Goal: Task Accomplishment & Management: Manage account settings

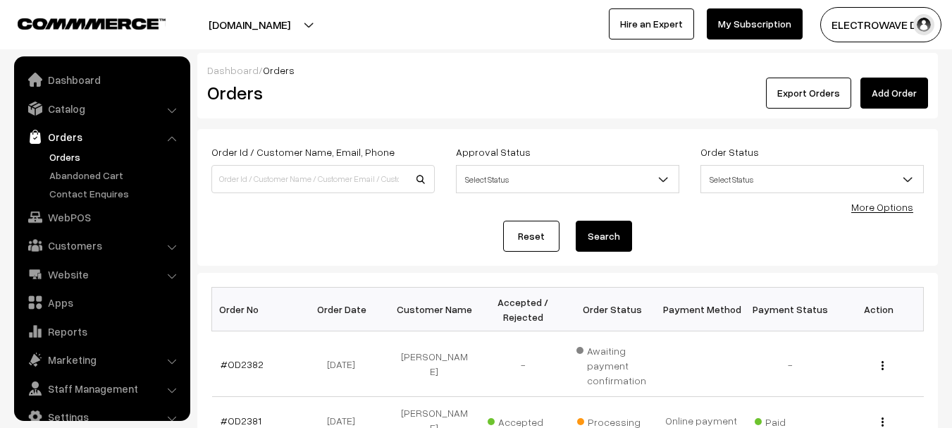
scroll to position [23, 0]
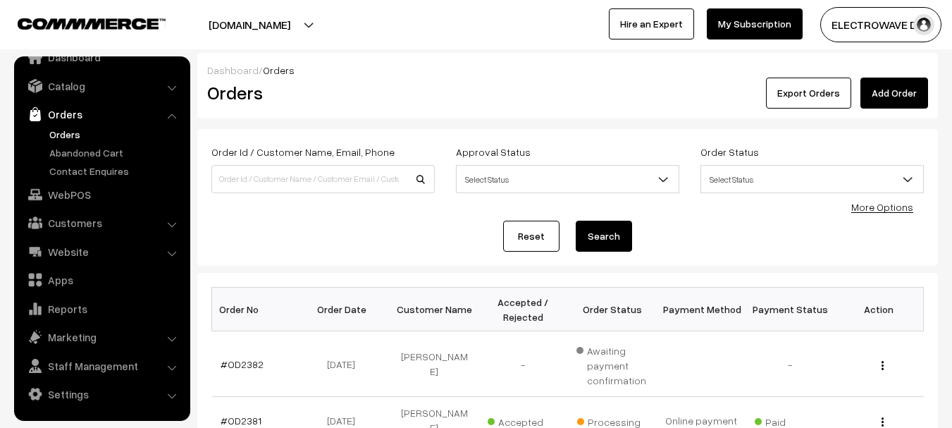
click at [66, 134] on link "Orders" at bounding box center [115, 134] width 139 height 15
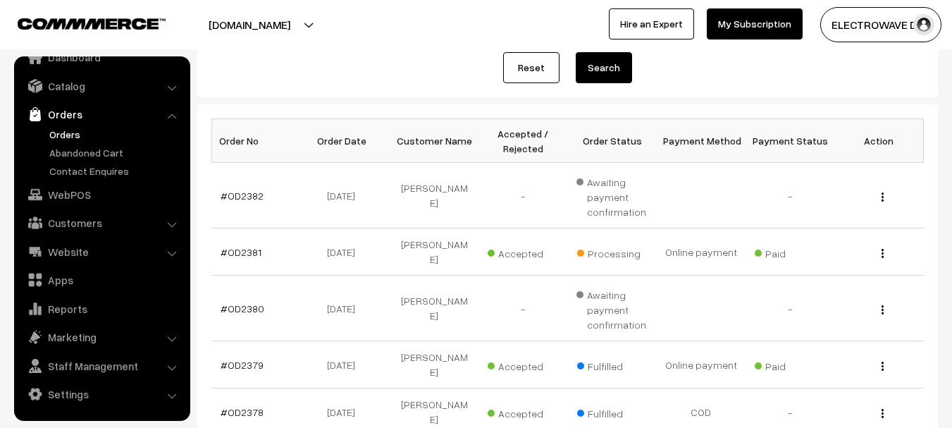
scroll to position [71, 0]
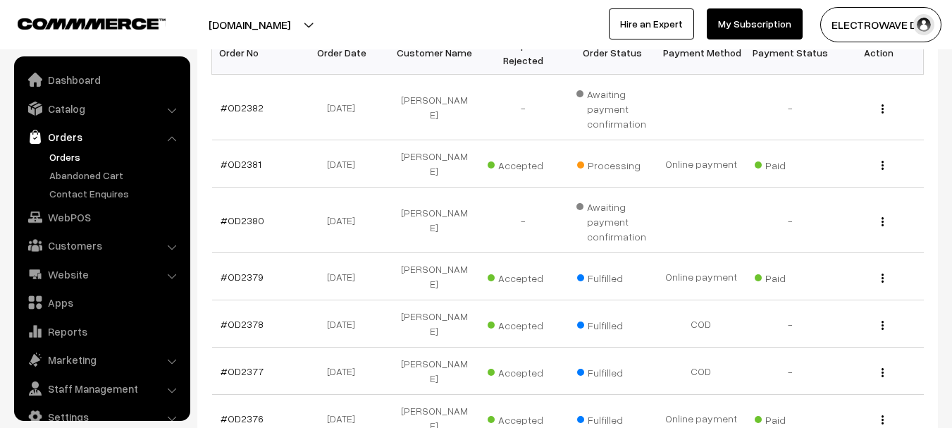
scroll to position [282, 0]
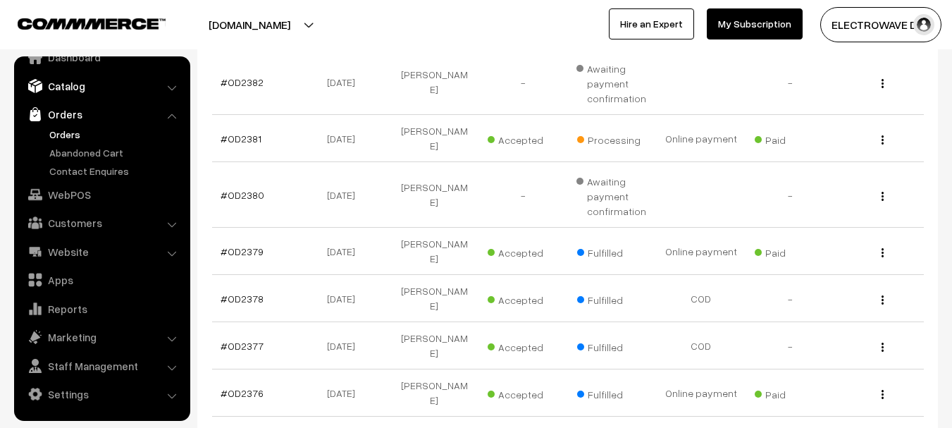
click at [77, 95] on link "Catalog" at bounding box center [102, 85] width 168 height 25
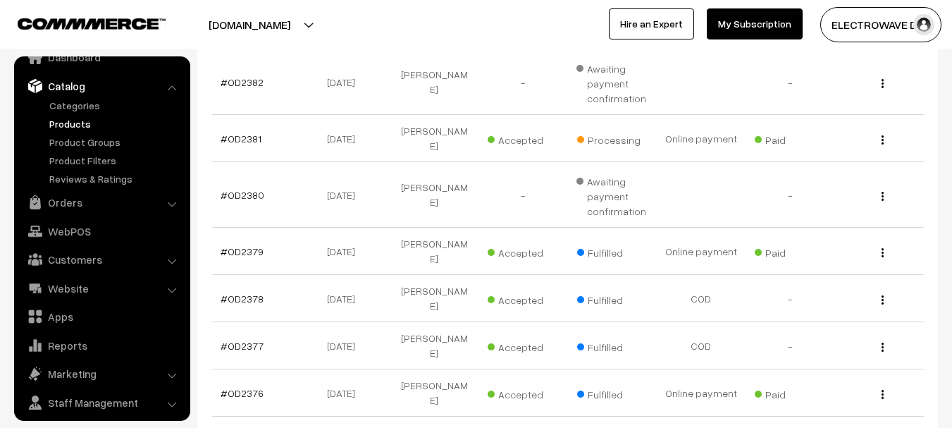
click at [71, 122] on link "Products" at bounding box center [115, 123] width 139 height 15
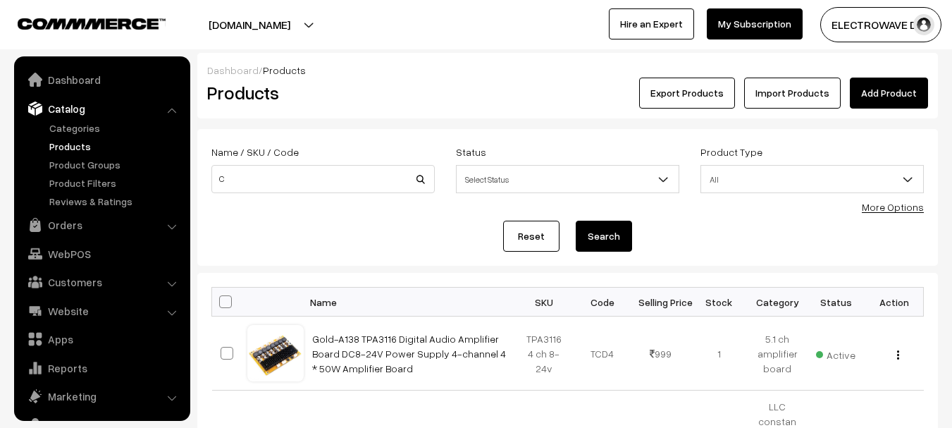
scroll to position [39, 0]
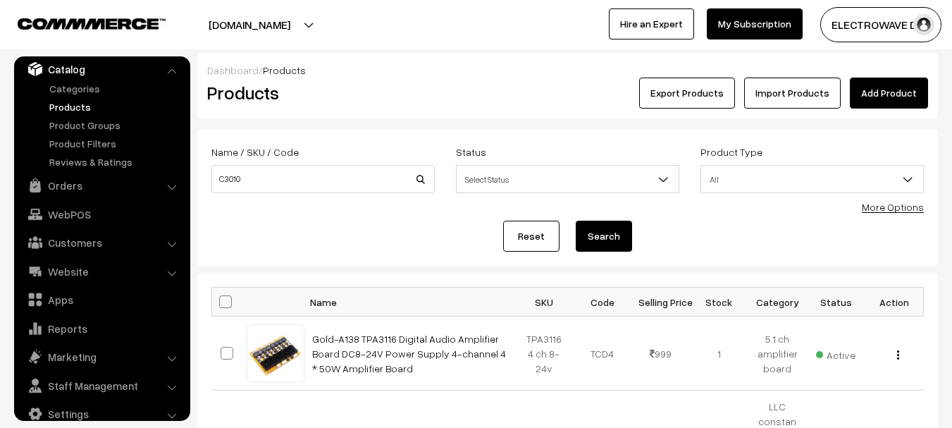
type input "C3010"
click at [575, 220] on button "Search" at bounding box center [603, 235] width 56 height 31
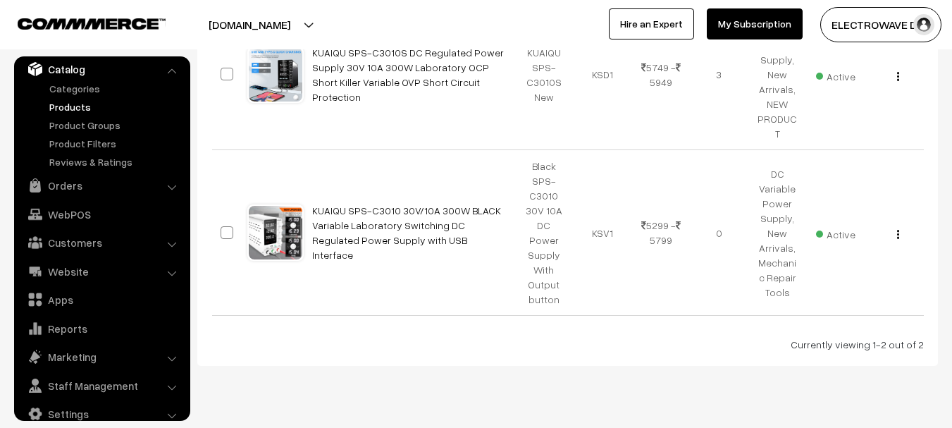
scroll to position [176, 0]
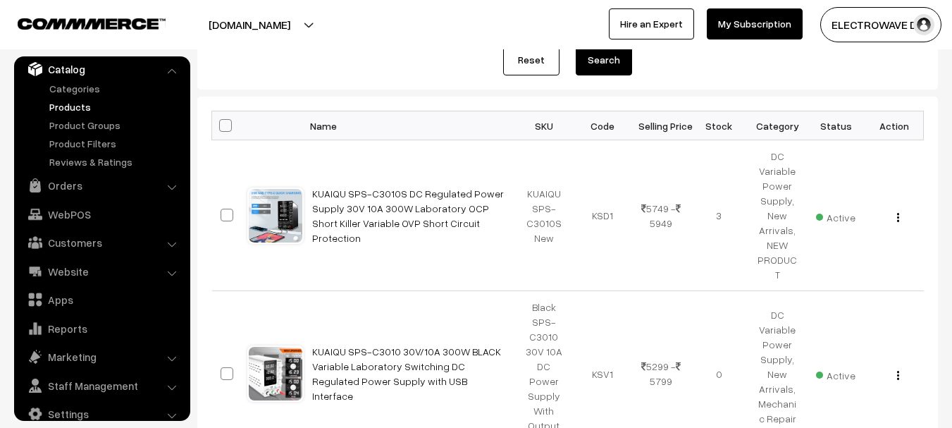
click at [290, 18] on button "[DOMAIN_NAME]" at bounding box center [249, 24] width 180 height 35
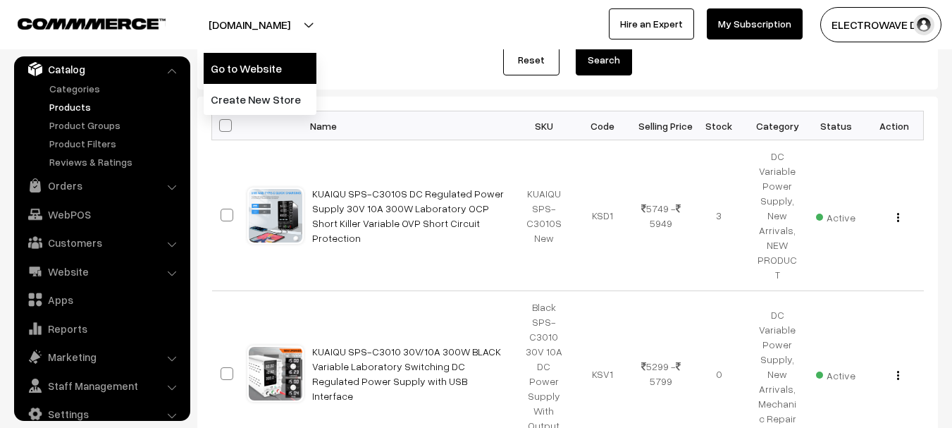
click at [277, 58] on link "Go to Website" at bounding box center [260, 68] width 113 height 31
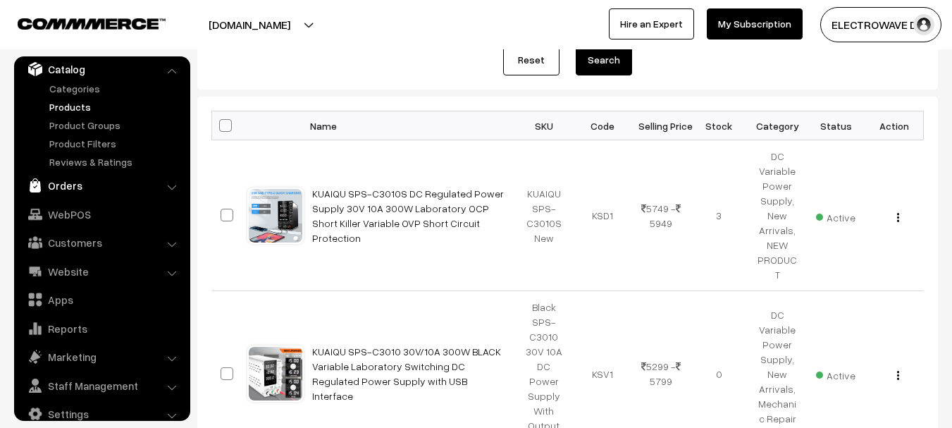
click at [44, 194] on link "Orders" at bounding box center [102, 185] width 168 height 25
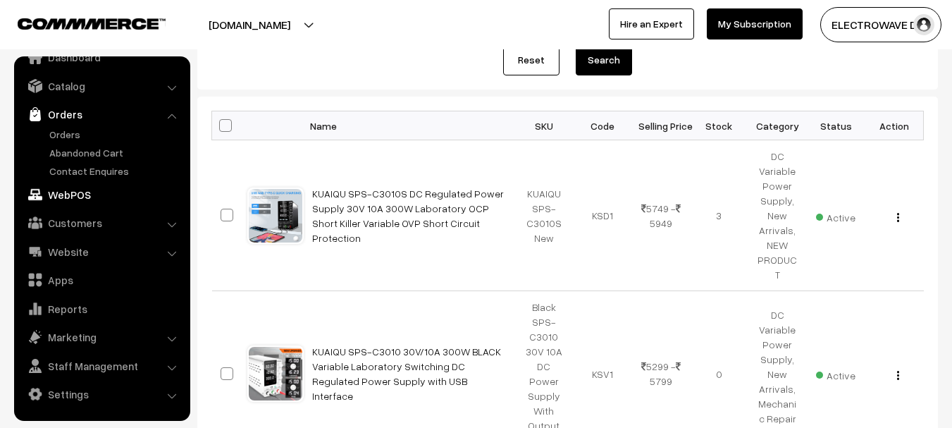
scroll to position [23, 0]
click at [75, 135] on link "Orders" at bounding box center [115, 134] width 139 height 15
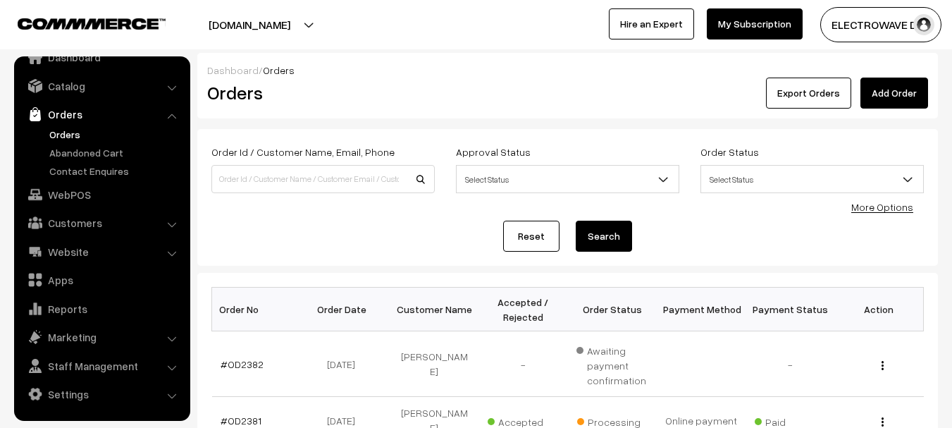
click at [306, 24] on button "[DOMAIN_NAME]" at bounding box center [249, 24] width 180 height 35
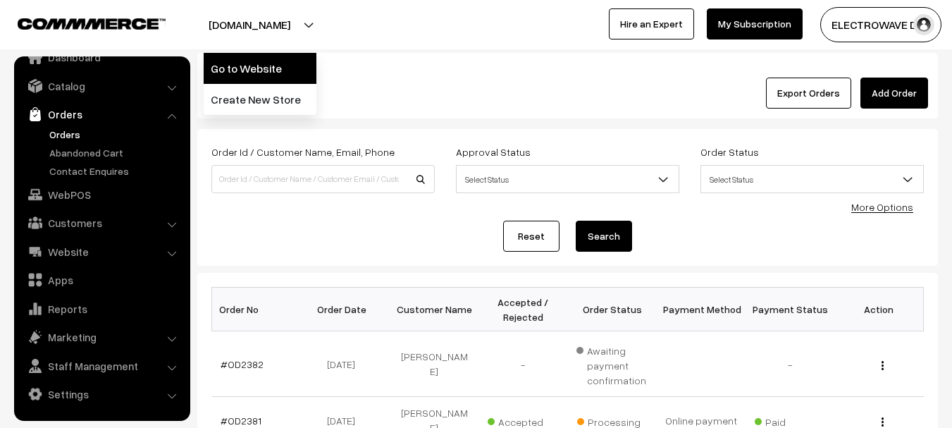
click at [282, 63] on link "Go to Website" at bounding box center [260, 68] width 113 height 31
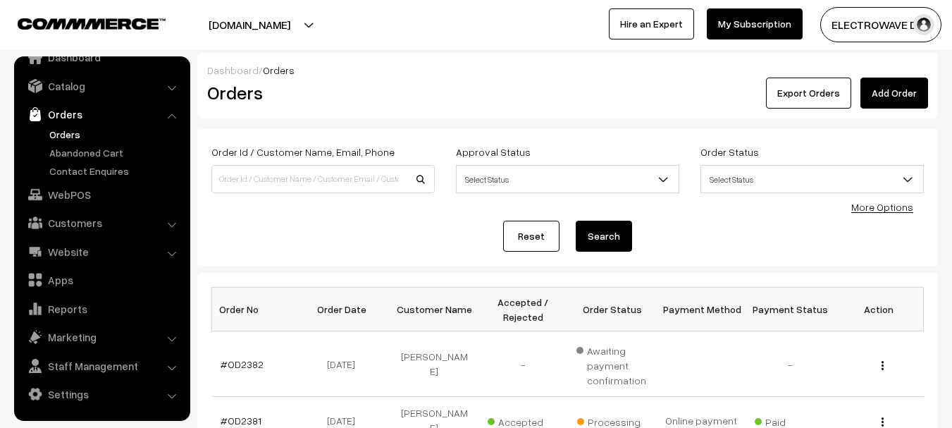
click at [68, 137] on link "Orders" at bounding box center [115, 134] width 139 height 15
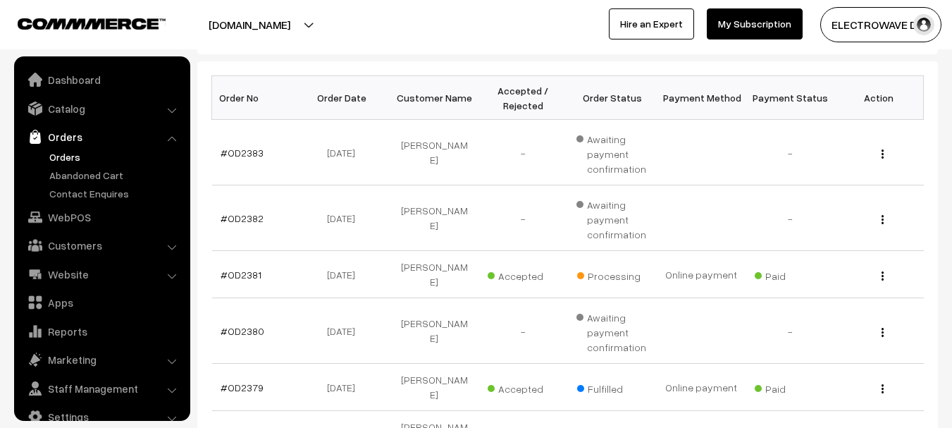
scroll to position [23, 0]
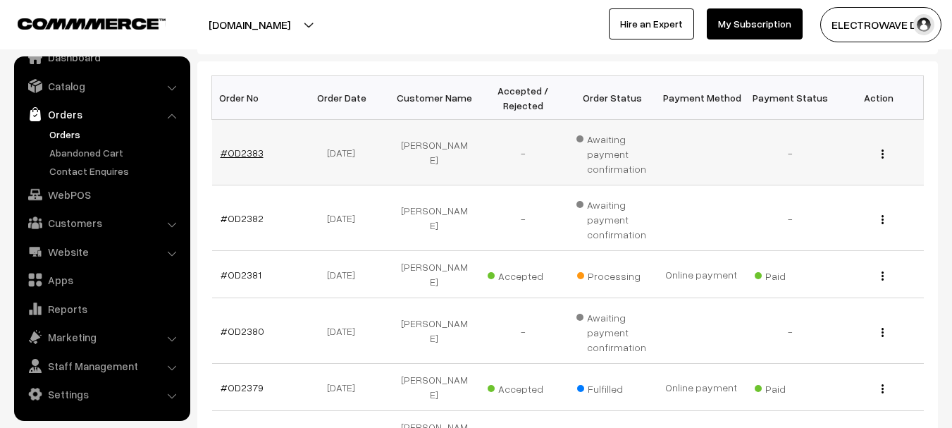
click at [230, 156] on link "#OD2383" at bounding box center [241, 153] width 43 height 12
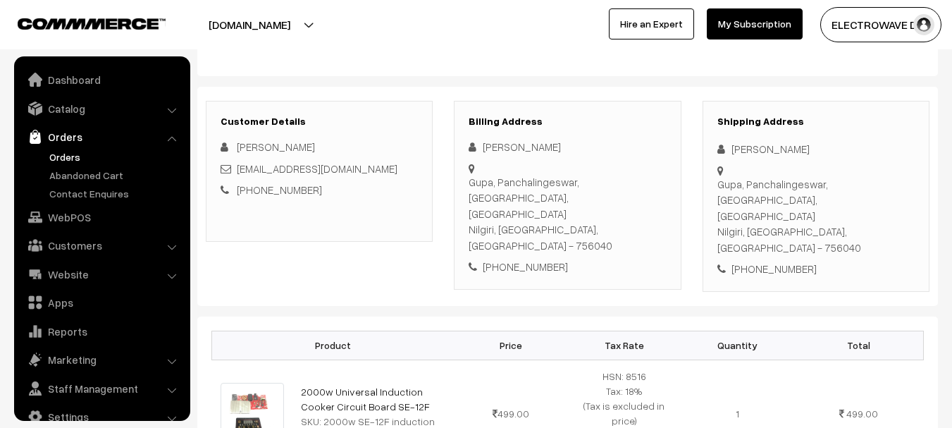
scroll to position [23, 0]
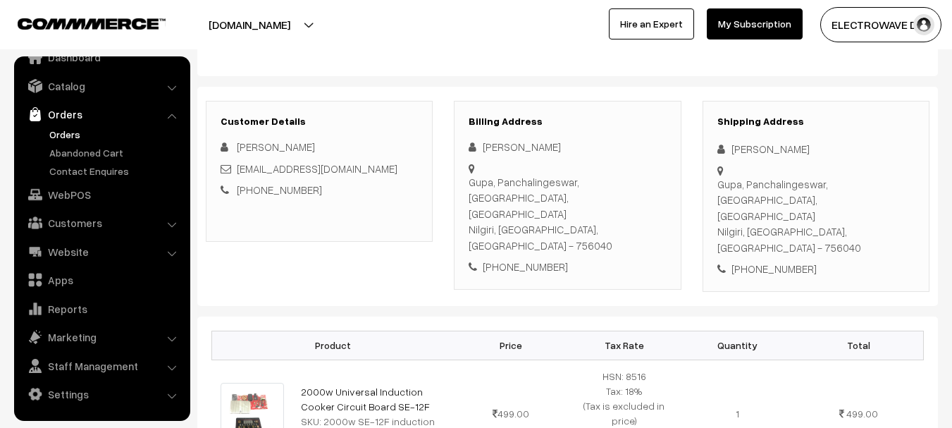
click at [70, 135] on link "Orders" at bounding box center [115, 134] width 139 height 15
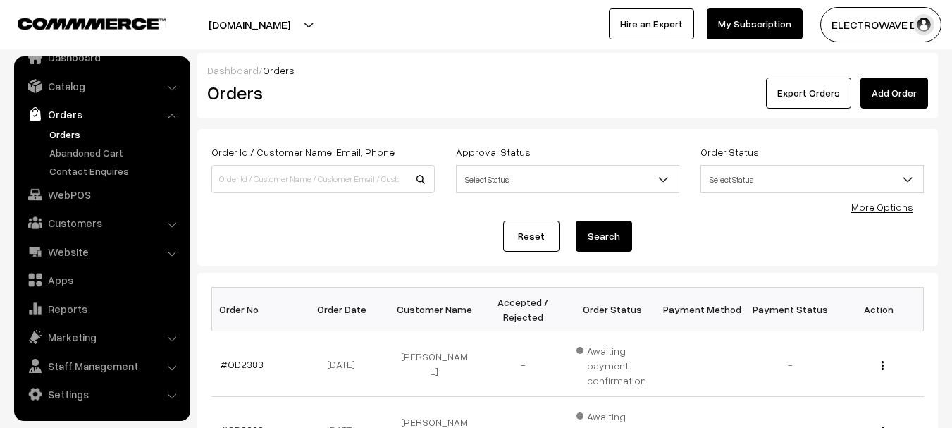
click at [66, 132] on link "Orders" at bounding box center [115, 134] width 139 height 15
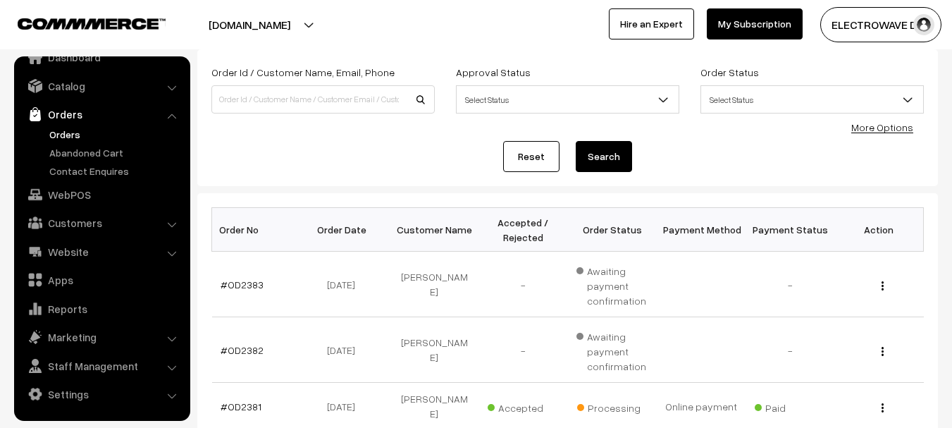
scroll to position [211, 0]
